Goal: Transaction & Acquisition: Download file/media

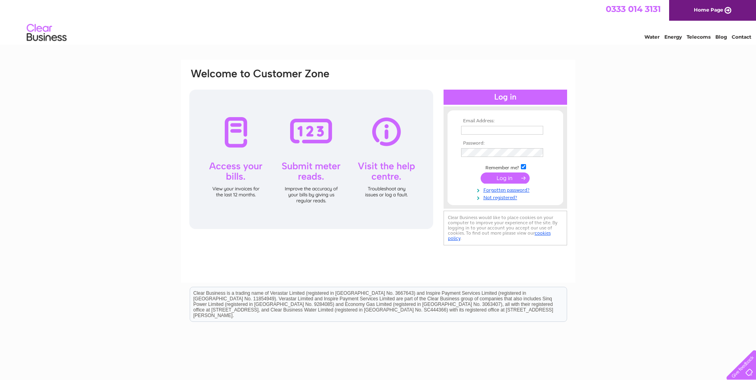
type input "emma@windows4uscotland.co.uk"
click at [504, 178] on input "submit" at bounding box center [505, 178] width 49 height 11
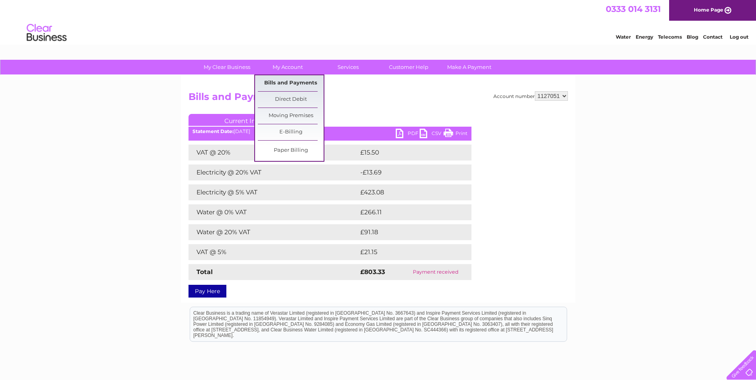
click at [292, 82] on link "Bills and Payments" at bounding box center [291, 83] width 66 height 16
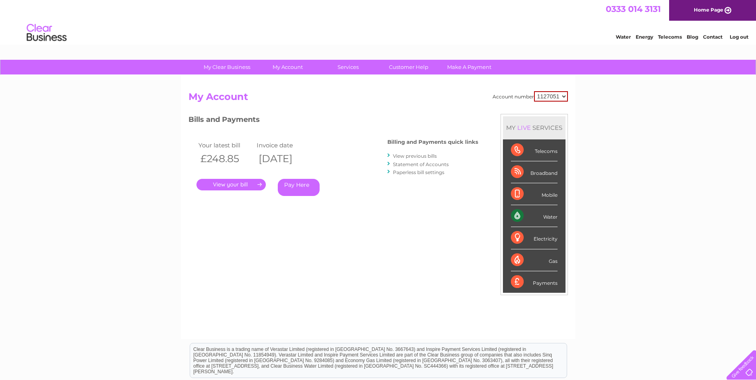
click at [419, 155] on link "View previous bills" at bounding box center [415, 156] width 44 height 6
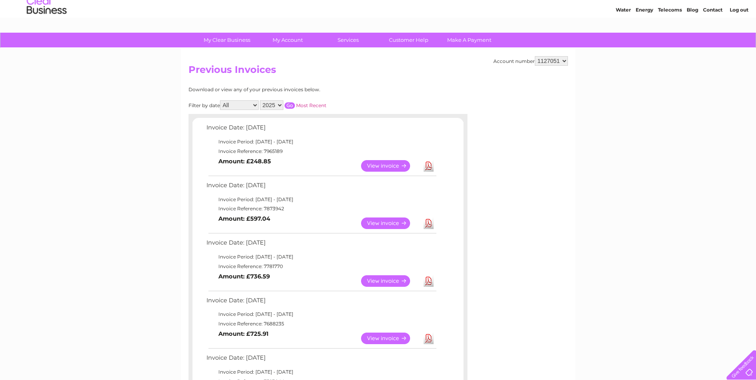
scroll to position [40, 0]
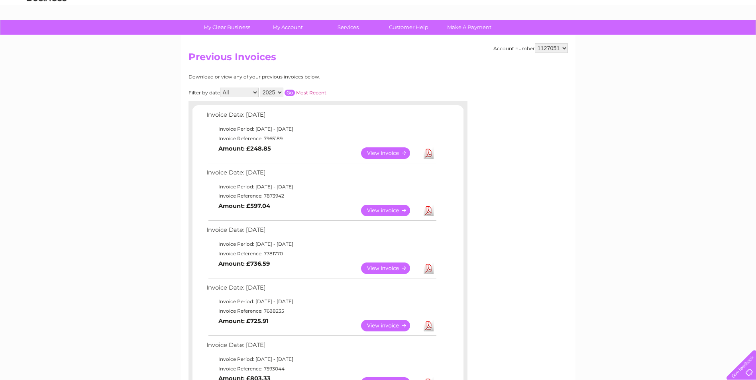
click at [379, 269] on link "View" at bounding box center [390, 269] width 59 height 12
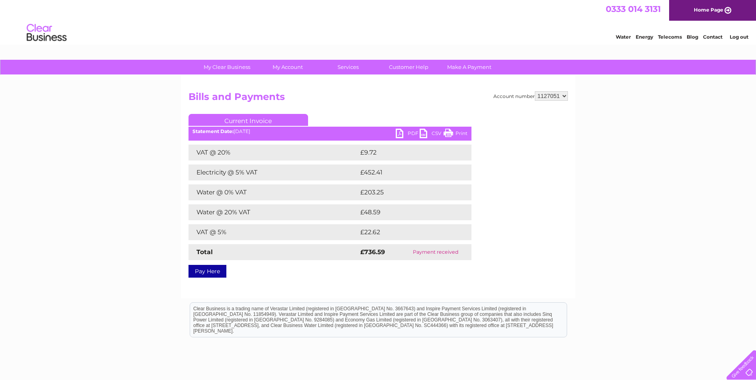
click at [401, 132] on link "PDF" at bounding box center [408, 135] width 24 height 12
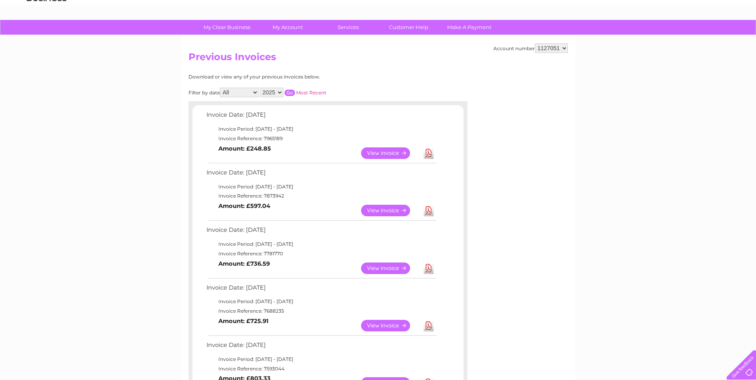
click at [376, 209] on link "View" at bounding box center [390, 211] width 59 height 12
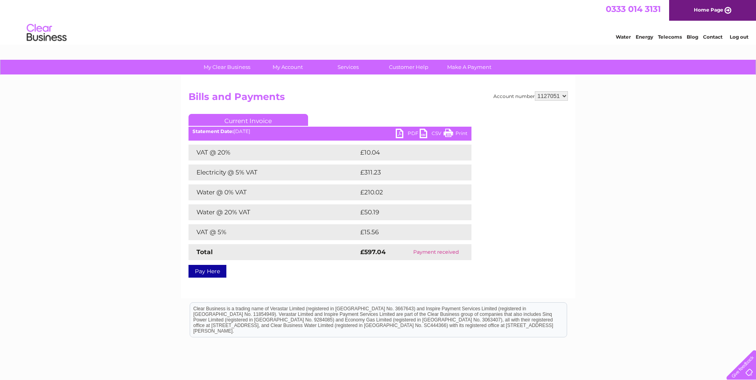
click at [400, 132] on link "PDF" at bounding box center [408, 135] width 24 height 12
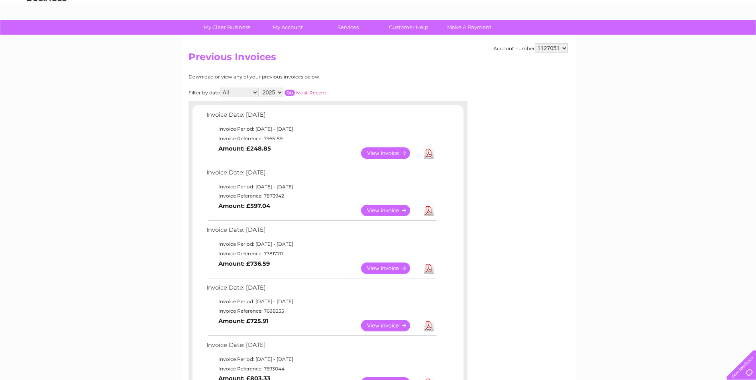
click at [378, 154] on link "View" at bounding box center [390, 153] width 59 height 12
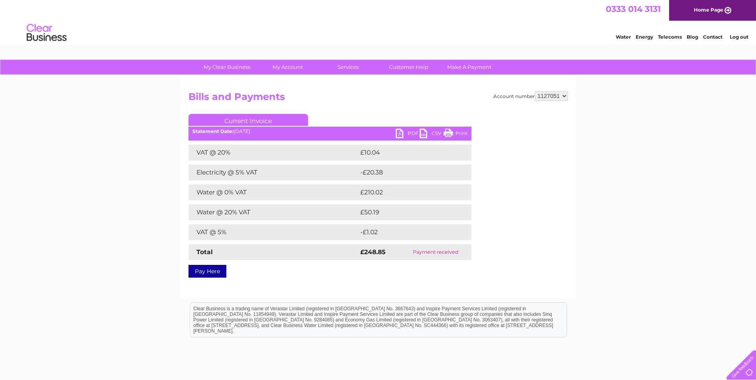
click at [398, 131] on link "PDF" at bounding box center [408, 135] width 24 height 12
